Goal: Task Accomplishment & Management: Use online tool/utility

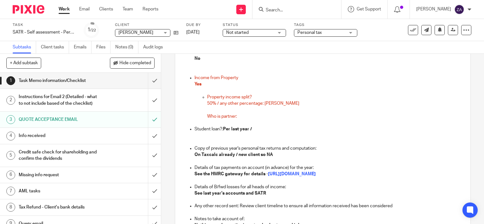
scroll to position [404, 0]
click at [242, 117] on p "Who is partner:" at bounding box center [335, 113] width 256 height 13
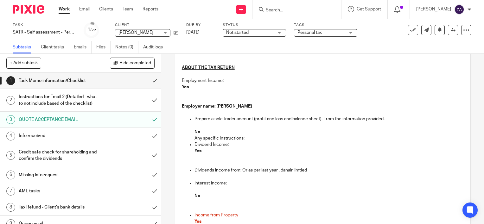
scroll to position [436, 0]
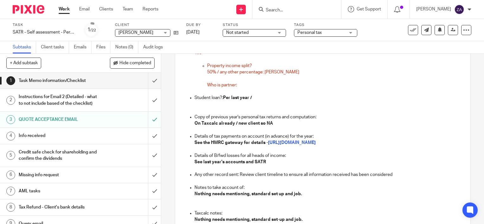
click at [237, 86] on p "Who is partner:" at bounding box center [335, 81] width 256 height 13
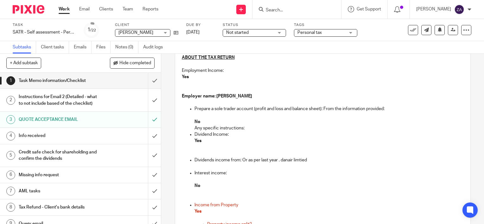
scroll to position [309, 0]
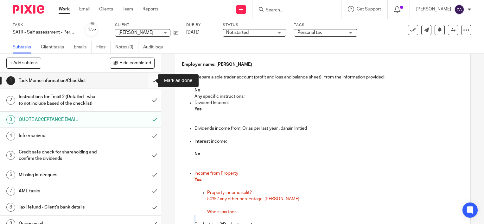
click at [148, 80] on input "submit" at bounding box center [80, 81] width 161 height 16
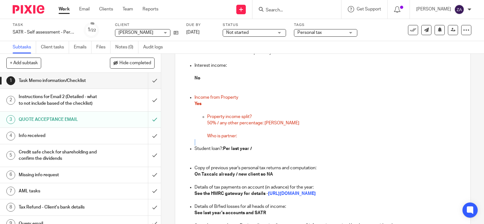
scroll to position [404, 0]
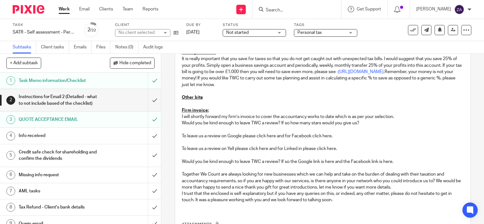
scroll to position [127, 0]
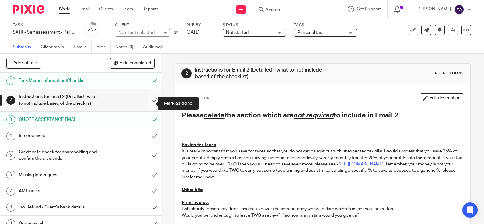
click at [146, 104] on input "submit" at bounding box center [80, 100] width 161 height 22
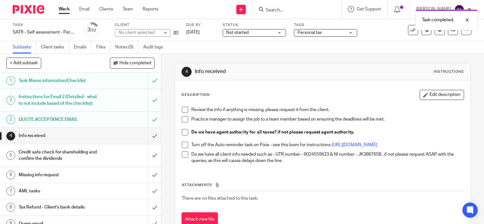
scroll to position [25, 0]
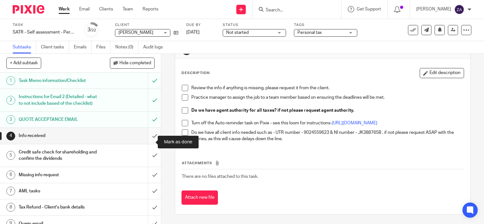
click at [147, 142] on input "submit" at bounding box center [80, 136] width 161 height 16
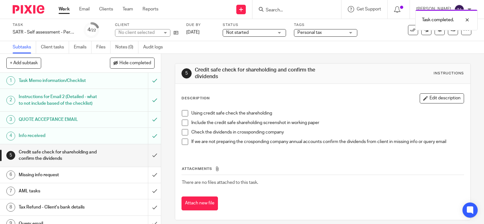
scroll to position [5, 0]
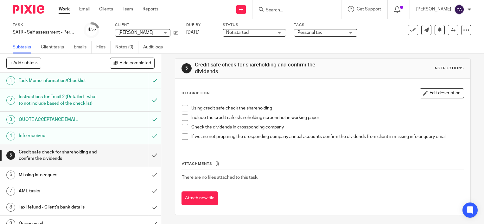
drag, startPoint x: 58, startPoint y: 47, endPoint x: 96, endPoint y: 58, distance: 39.7
click at [58, 47] on link "Client tasks" at bounding box center [55, 47] width 28 height 12
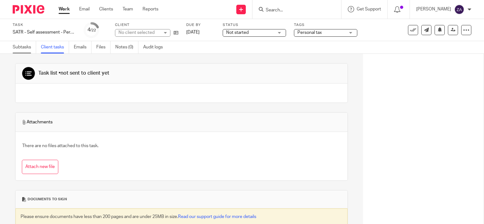
click at [20, 49] on link "Subtasks" at bounding box center [24, 47] width 23 height 12
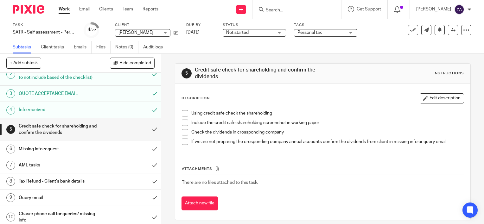
scroll to position [63, 0]
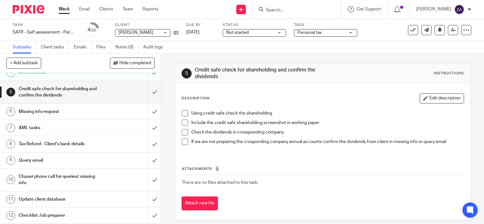
click at [30, 117] on h1 "Missing info request" at bounding box center [60, 111] width 82 height 9
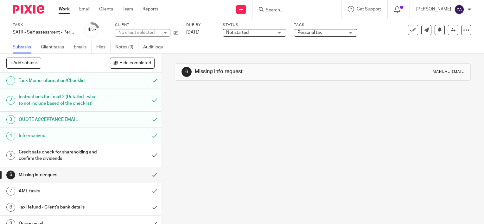
scroll to position [32, 0]
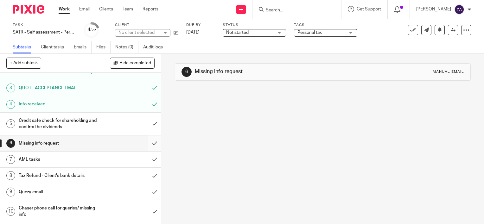
click at [148, 148] on input "submit" at bounding box center [80, 144] width 161 height 16
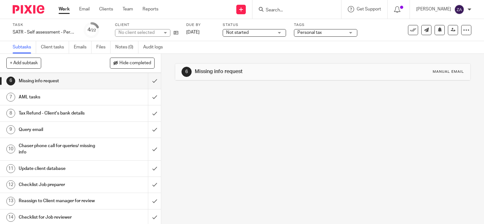
scroll to position [95, 0]
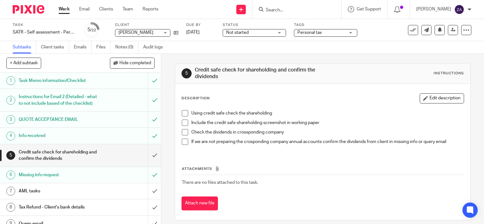
scroll to position [63, 0]
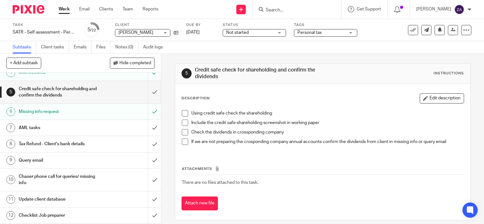
click at [60, 133] on h1 "AML tasks" at bounding box center [60, 127] width 82 height 9
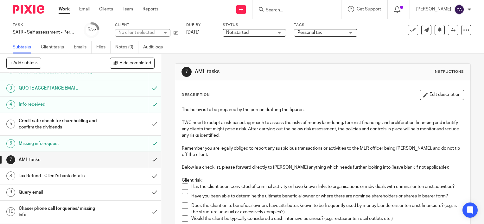
scroll to position [63, 0]
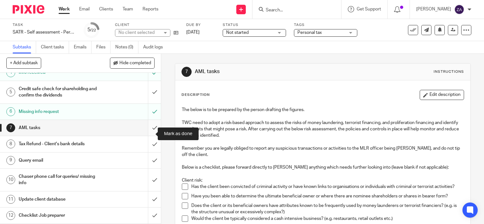
click at [148, 136] on input "submit" at bounding box center [80, 128] width 161 height 16
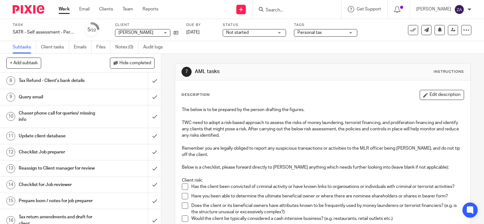
scroll to position [95, 0]
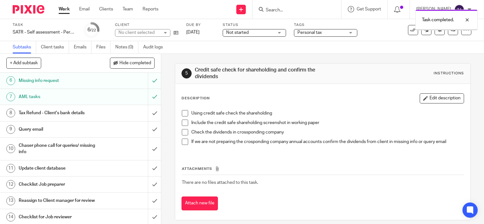
scroll to position [95, 0]
click at [71, 117] on h1 "Tax Refund - Client's bank details" at bounding box center [60, 112] width 82 height 9
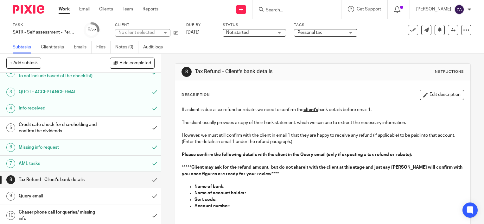
scroll to position [63, 0]
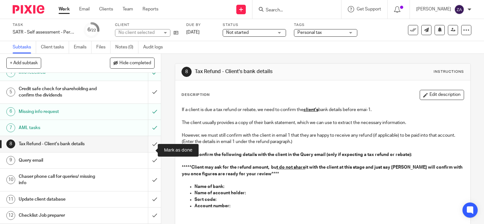
click at [148, 152] on input "submit" at bounding box center [80, 144] width 161 height 16
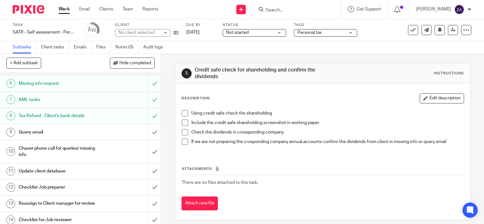
scroll to position [95, 0]
